Goal: Information Seeking & Learning: Learn about a topic

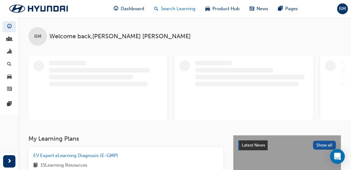
click at [192, 9] on span "Search Learning" at bounding box center [178, 8] width 35 height 7
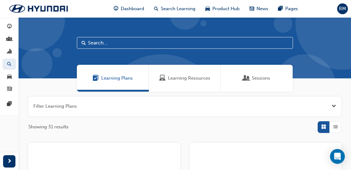
click at [197, 71] on div "Learning Resources" at bounding box center [185, 78] width 72 height 27
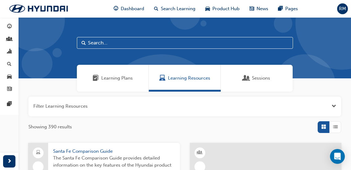
click at [103, 40] on input "text" at bounding box center [185, 43] width 216 height 12
type input "technologies"
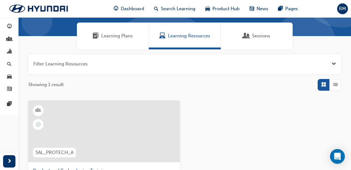
scroll to position [124, 0]
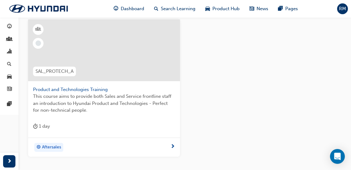
click at [110, 89] on span "Product and Technologies Training" at bounding box center [104, 89] width 142 height 7
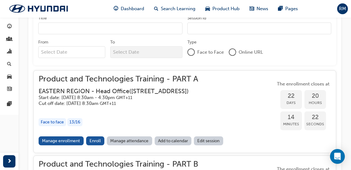
scroll to position [529, 0]
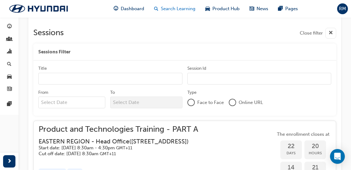
click at [165, 5] on span "Search Learning" at bounding box center [178, 8] width 35 height 7
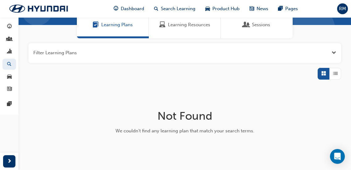
scroll to position [52, 0]
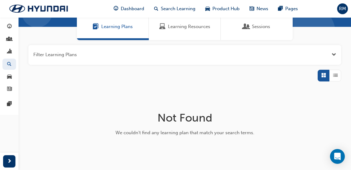
click at [184, 28] on span "Learning Resources" at bounding box center [189, 26] width 42 height 7
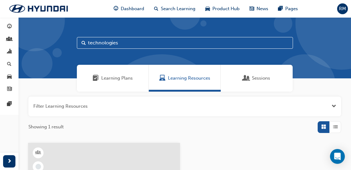
drag, startPoint x: 131, startPoint y: 44, endPoint x: 0, endPoint y: 34, distance: 131.3
click at [0, 34] on div "Dashboard My Team New Analytics Search Learning Product Hub News Pages Pages te…" at bounding box center [175, 170] width 351 height 340
type input "KPI"
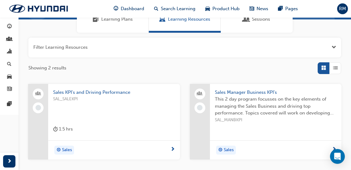
scroll to position [62, 0]
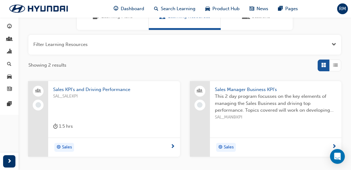
click at [247, 114] on span "This 2 day program focusses on the key elements of managing the Sales Business …" at bounding box center [276, 103] width 122 height 21
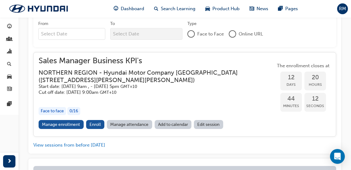
scroll to position [334, 0]
click at [113, 74] on h3 "NORTHERN REGION - Hyundai Motor Company [GEOGRAPHIC_DATA] ( [STREET_ADDRESS][PE…" at bounding box center [152, 76] width 227 height 15
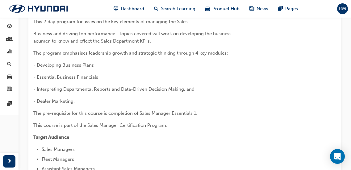
scroll to position [0, 0]
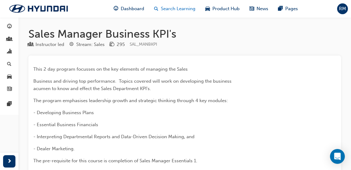
click at [173, 9] on span "Search Learning" at bounding box center [178, 8] width 35 height 7
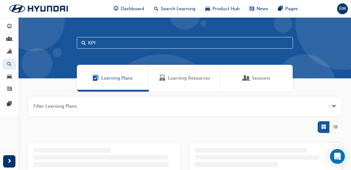
click at [174, 75] on span "Learning Resources" at bounding box center [189, 78] width 42 height 7
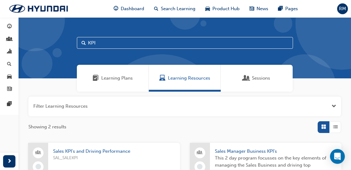
drag, startPoint x: 96, startPoint y: 41, endPoint x: 58, endPoint y: 42, distance: 38.3
click at [58, 42] on div "KPI" at bounding box center [185, 47] width 333 height 61
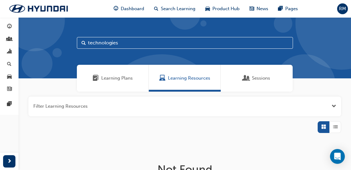
type input "technologies"
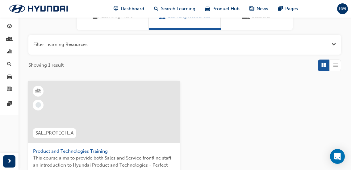
click at [88, 147] on div at bounding box center [104, 117] width 142 height 62
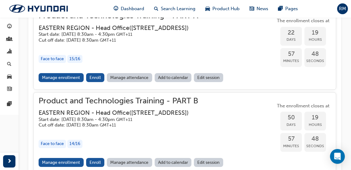
scroll to position [612, 0]
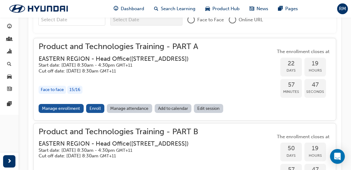
click at [107, 43] on span "Product and Technologies Training - PART A" at bounding box center [119, 46] width 160 height 7
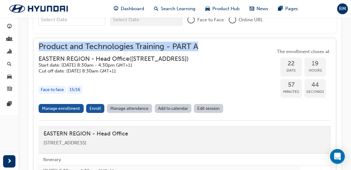
drag, startPoint x: 201, startPoint y: 36, endPoint x: 36, endPoint y: 38, distance: 165.2
copy span "Product and Technologies Training - PART A"
click at [189, 65] on h5 "Start date: [DATE] 8:30am - 4:30pm GMT+11" at bounding box center [114, 65] width 150 height 6
